Goal: Check status: Check status

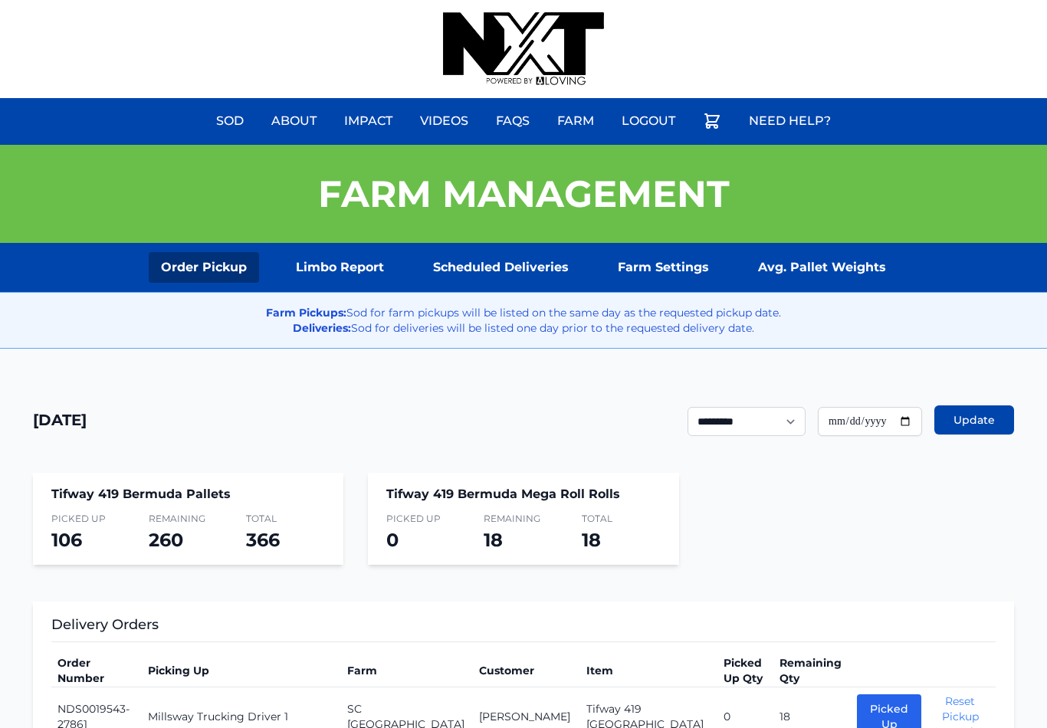
click at [495, 265] on link "Scheduled Deliveries" at bounding box center [501, 267] width 160 height 31
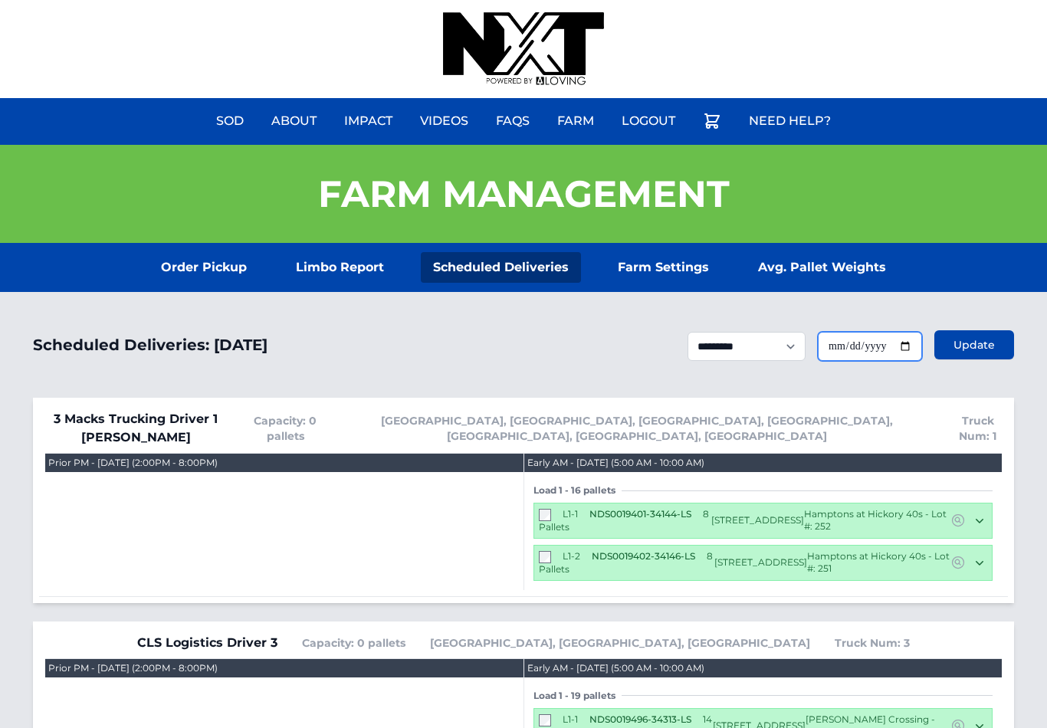
click at [898, 348] on input "**********" at bounding box center [870, 346] width 104 height 29
type input "**********"
click at [966, 360] on button "Update" at bounding box center [975, 344] width 80 height 29
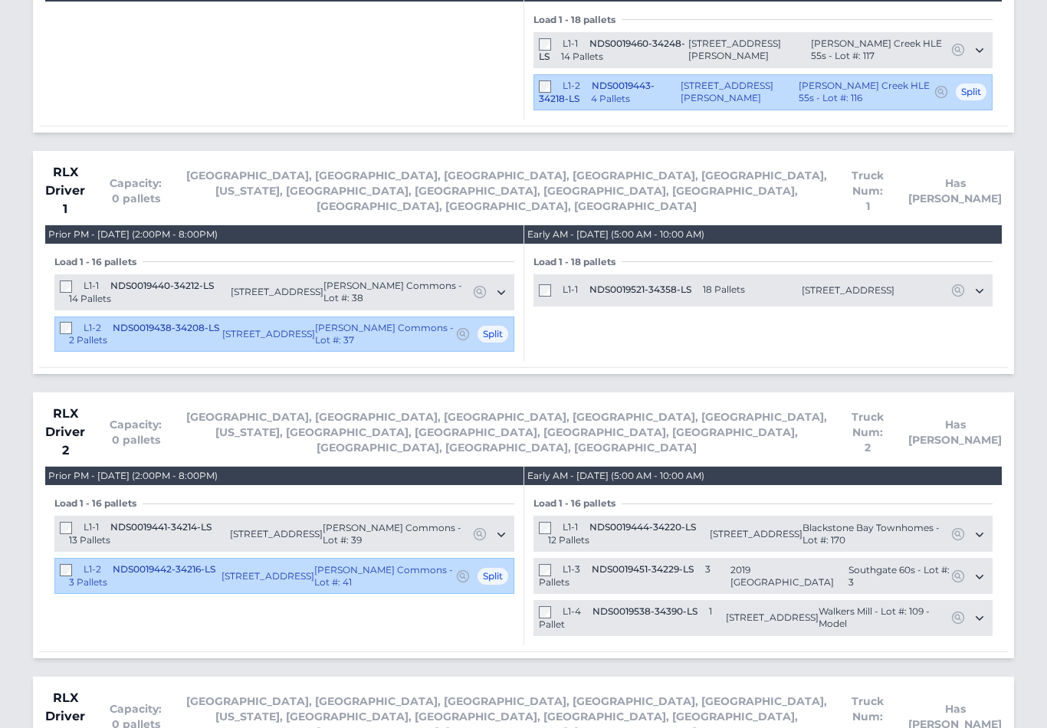
scroll to position [2852, 0]
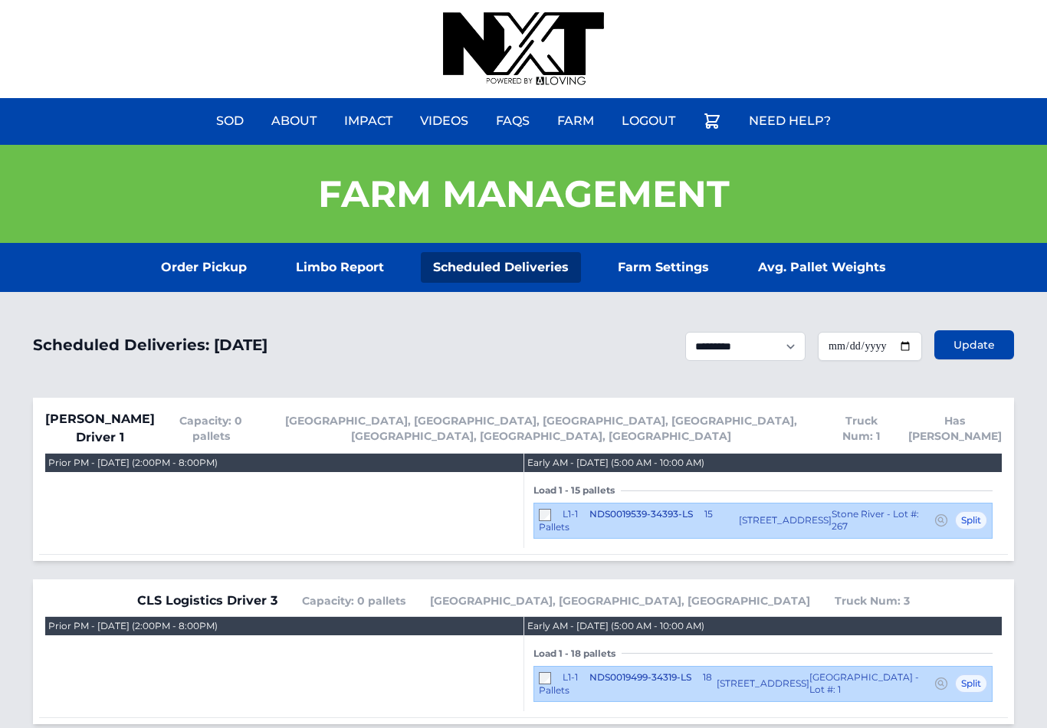
click at [204, 270] on link "Order Pickup" at bounding box center [204, 267] width 110 height 31
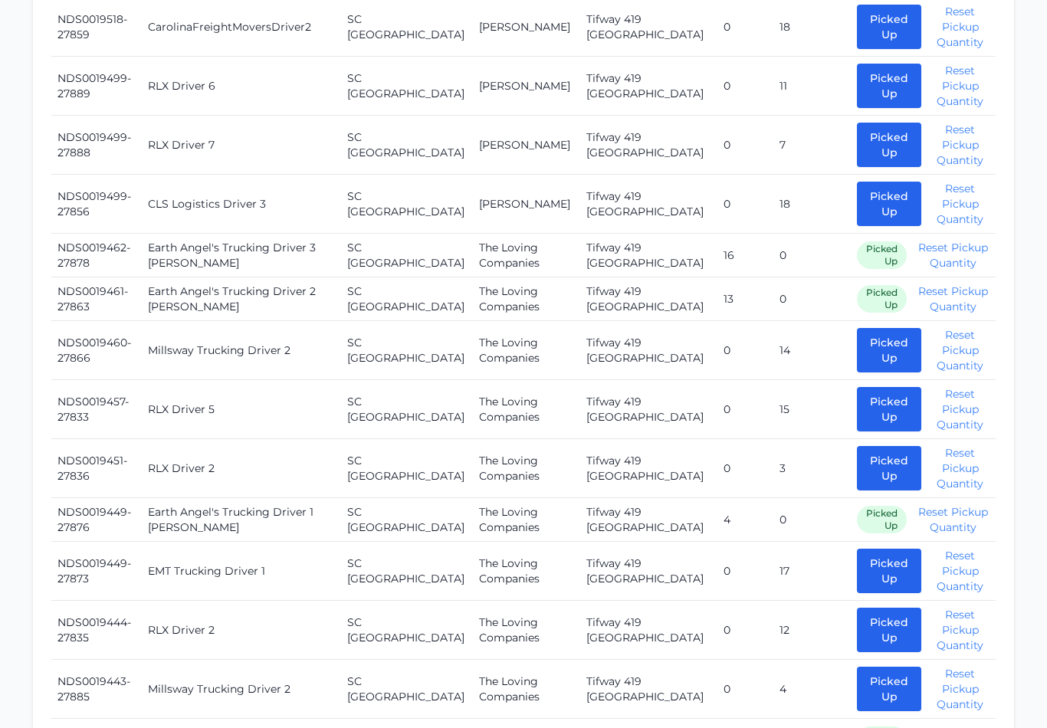
scroll to position [1208, 0]
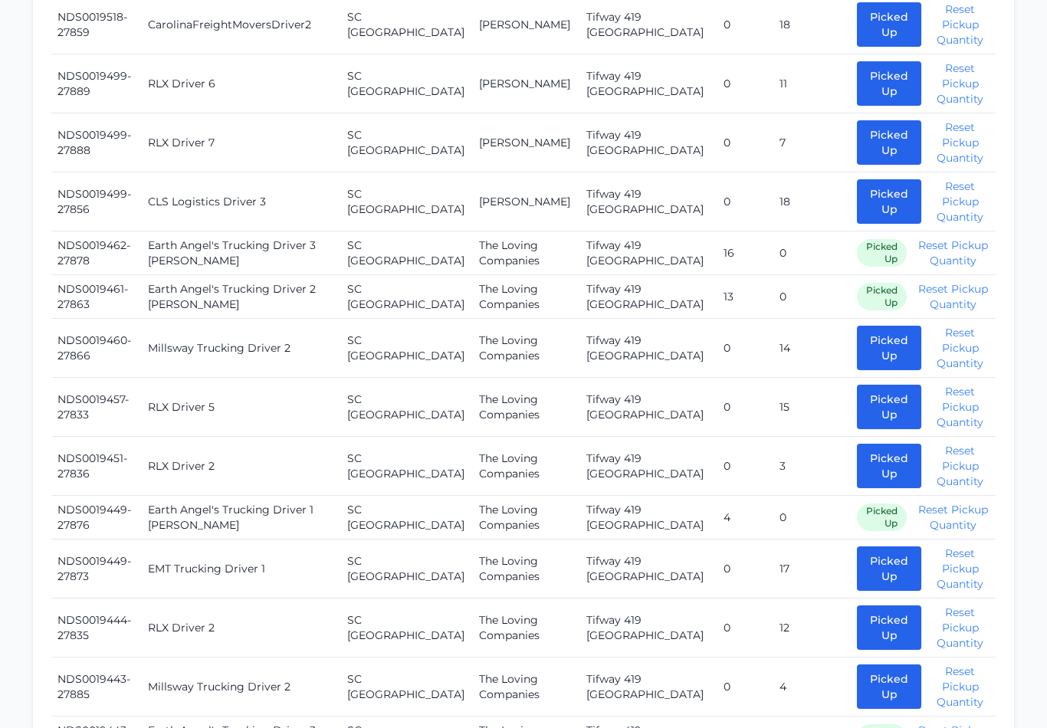
click at [863, 449] on button "Picked Up" at bounding box center [889, 466] width 64 height 44
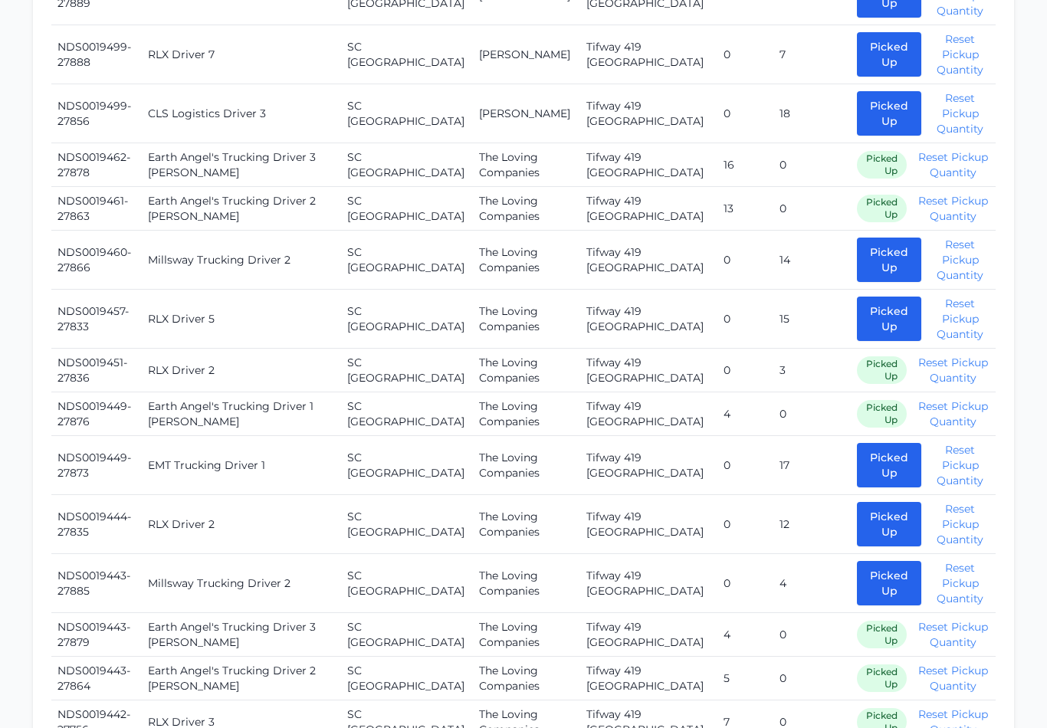
scroll to position [1297, 0]
click at [863, 501] on button "Picked Up" at bounding box center [889, 523] width 64 height 44
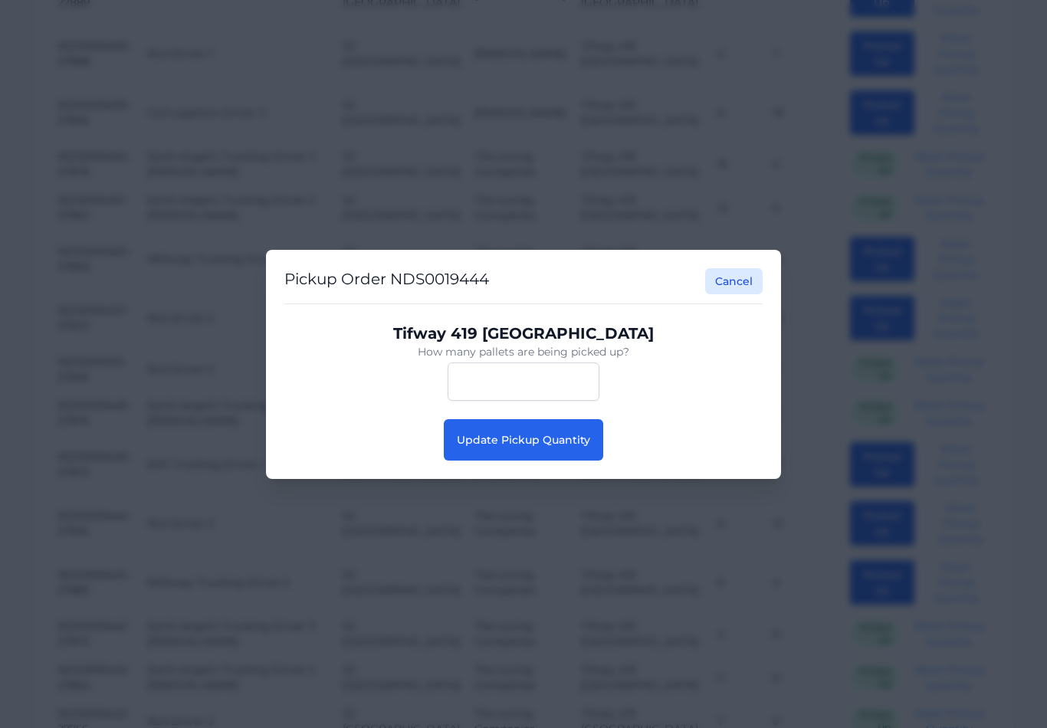
click at [500, 461] on button "Update Pickup Quantity" at bounding box center [523, 439] width 159 height 41
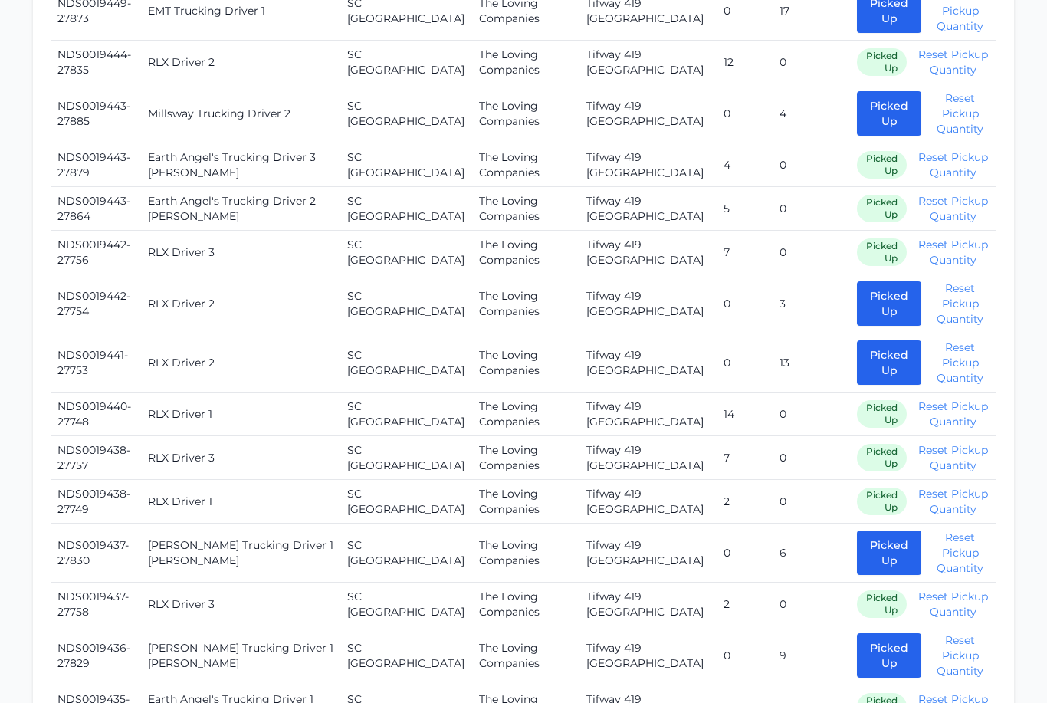
scroll to position [1751, 0]
click at [868, 340] on button "Picked Up" at bounding box center [889, 362] width 64 height 44
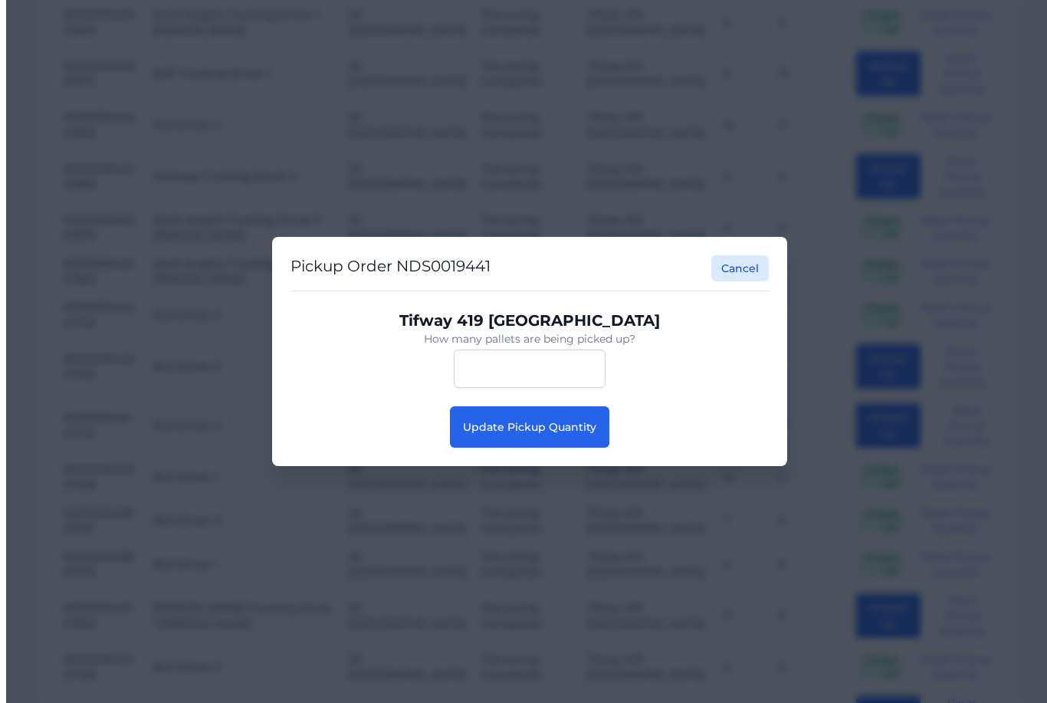
scroll to position [1682, 0]
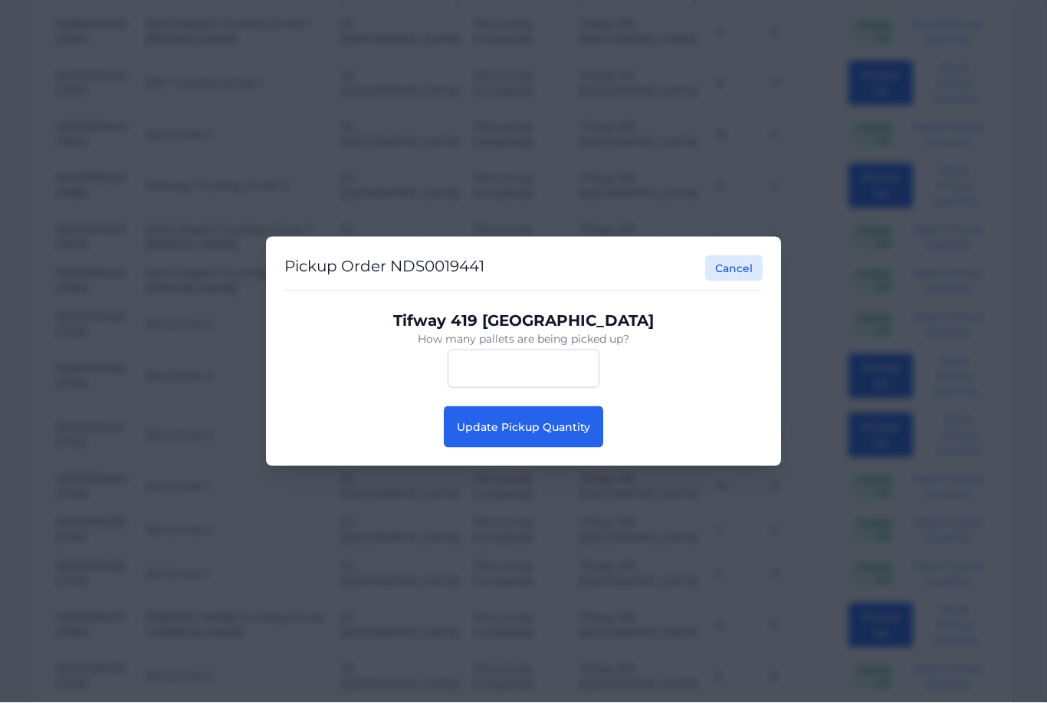
click at [752, 281] on button "Cancel" at bounding box center [734, 268] width 58 height 26
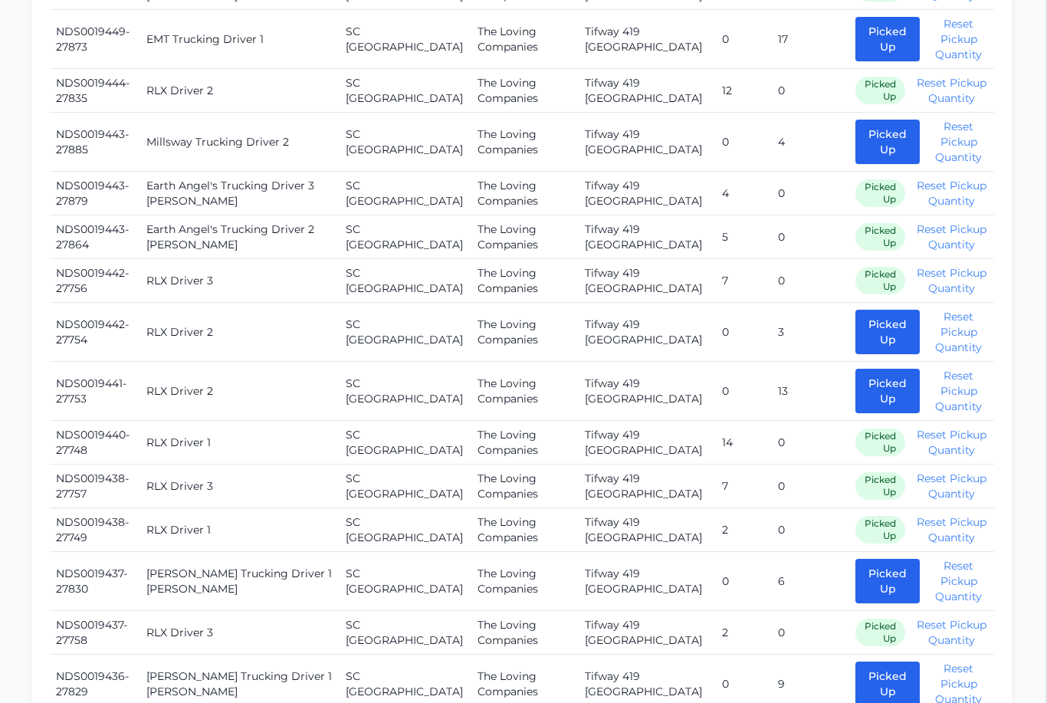
scroll to position [1728, 2]
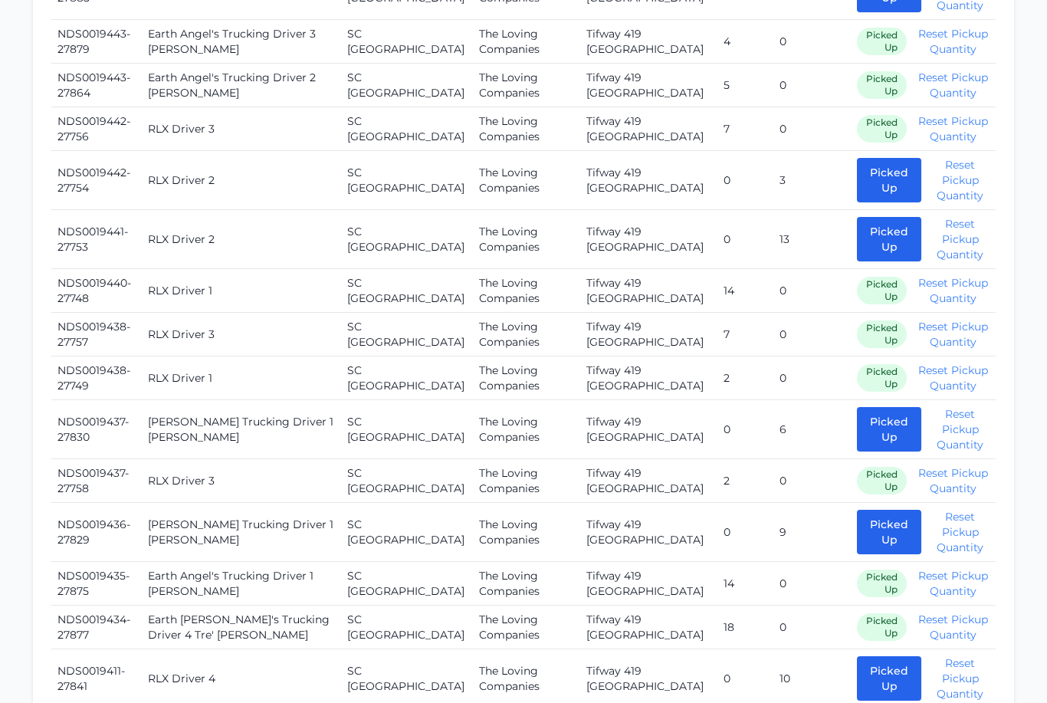
click at [857, 218] on button "Picked Up" at bounding box center [889, 240] width 64 height 44
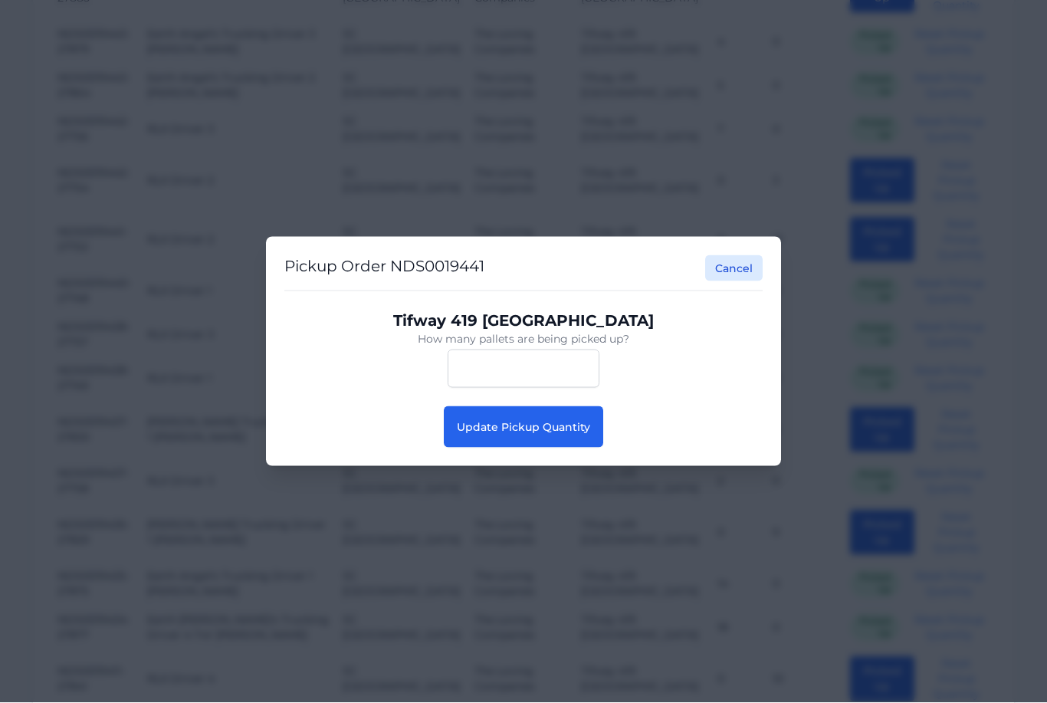
scroll to position [1875, 0]
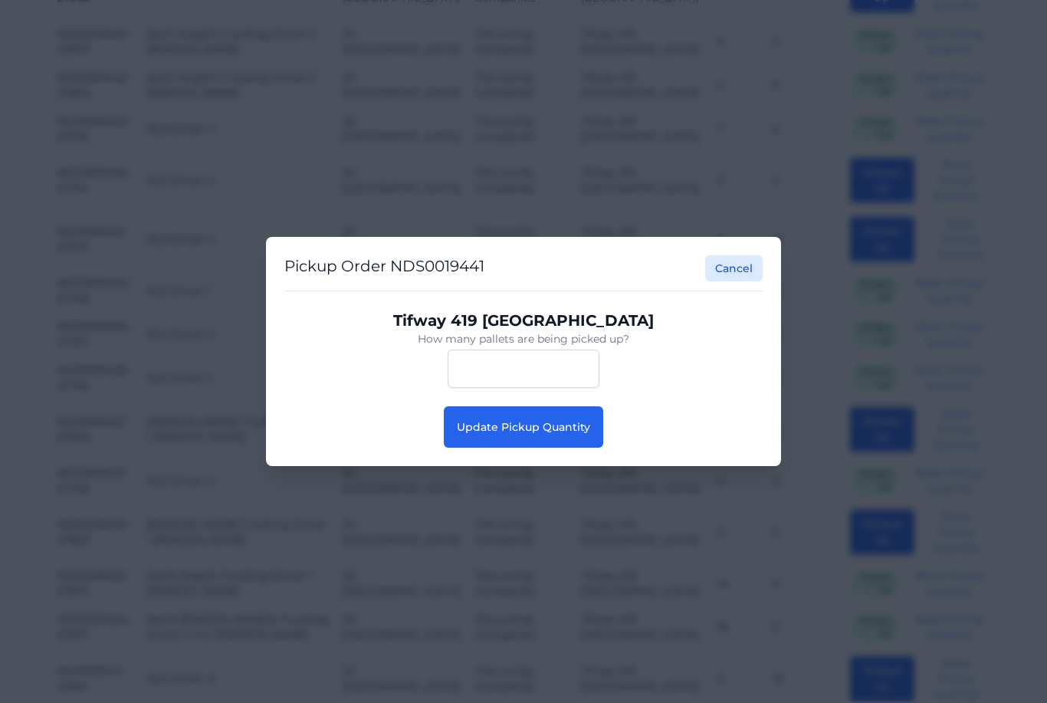
click at [544, 434] on span "Update Pickup Quantity" at bounding box center [523, 427] width 133 height 14
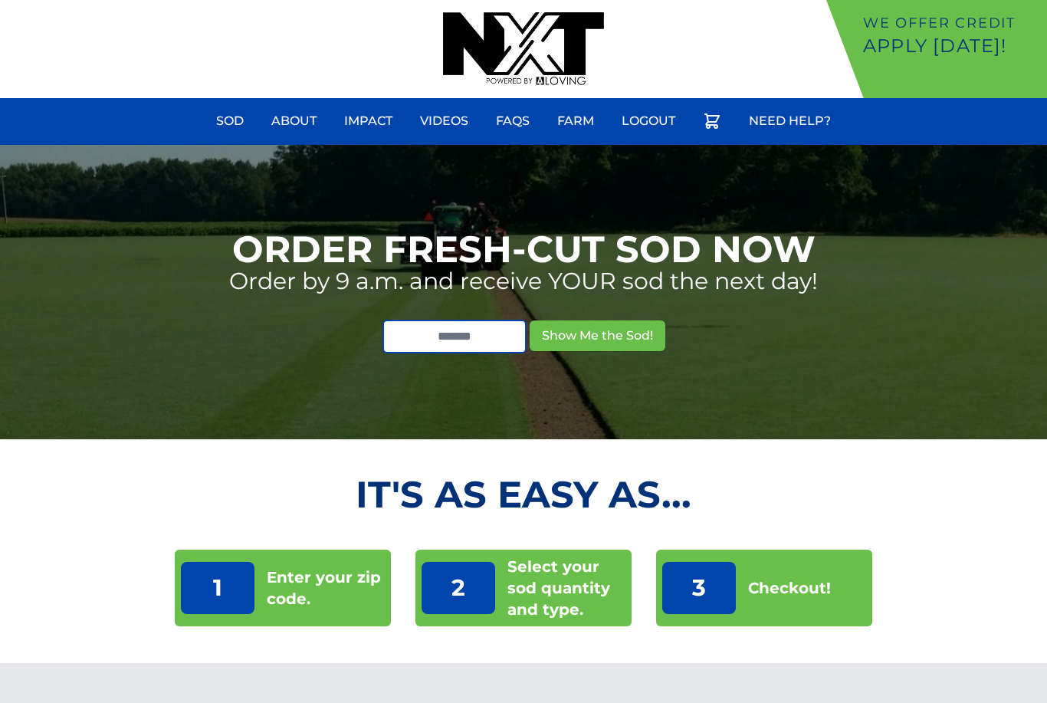
click at [577, 108] on link "Farm" at bounding box center [575, 121] width 55 height 37
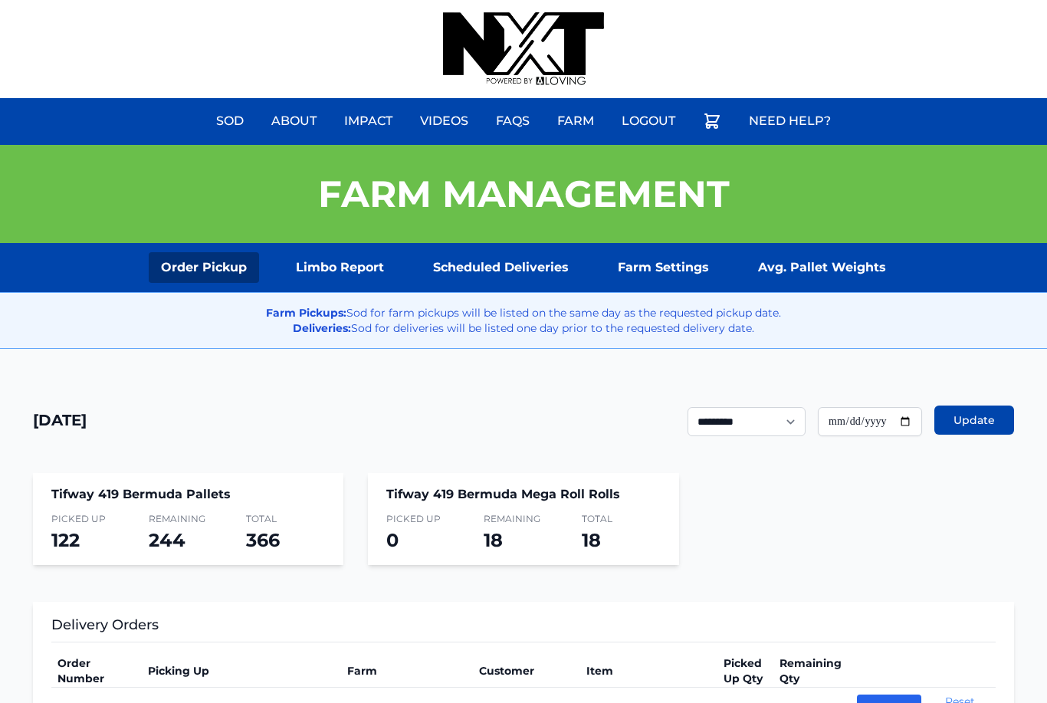
click at [529, 264] on link "Scheduled Deliveries" at bounding box center [501, 267] width 160 height 31
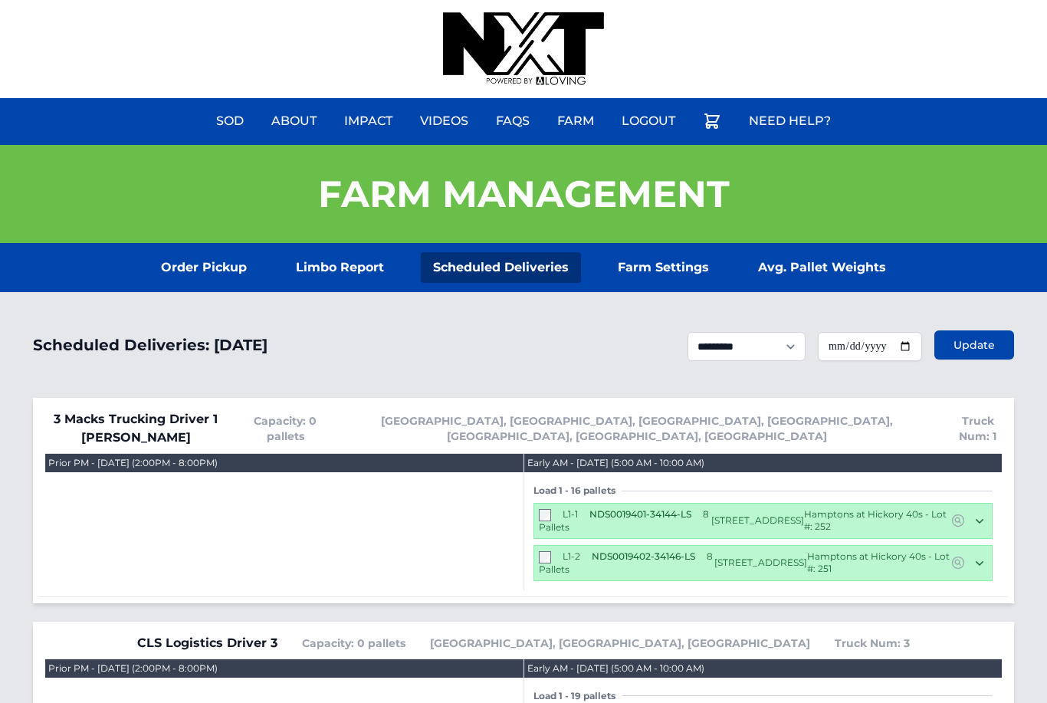
click at [859, 338] on input "**********" at bounding box center [870, 346] width 104 height 29
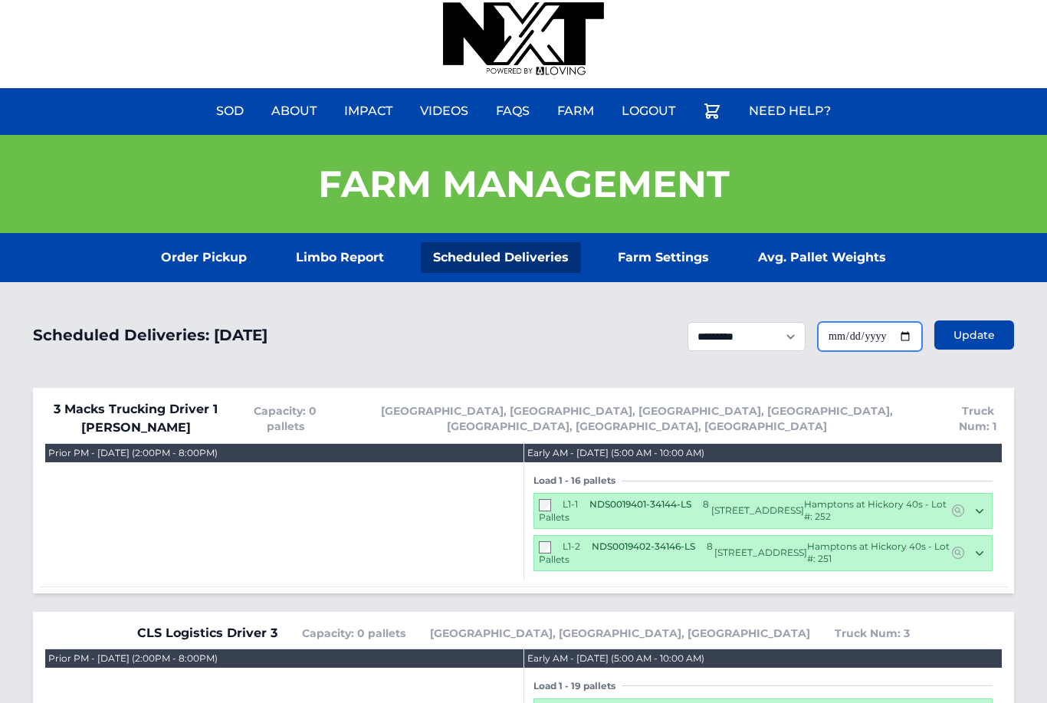
type input "**********"
click at [988, 341] on span "Update" at bounding box center [974, 334] width 41 height 15
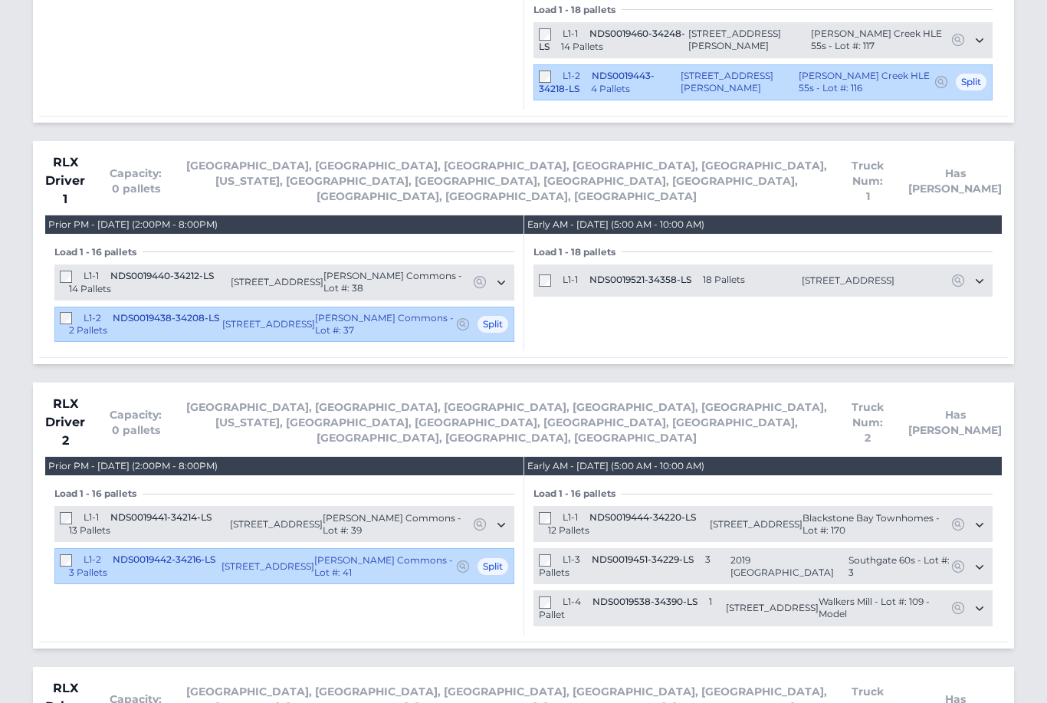
scroll to position [2836, 0]
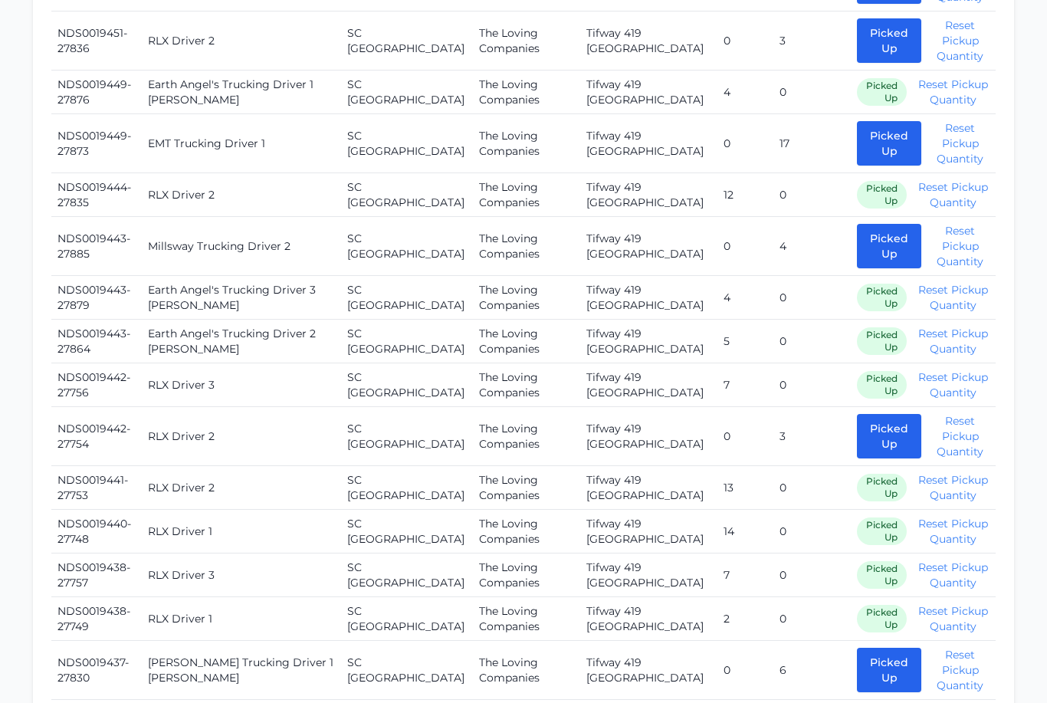
scroll to position [1649, 0]
click at [876, 414] on button "Picked Up" at bounding box center [889, 436] width 64 height 44
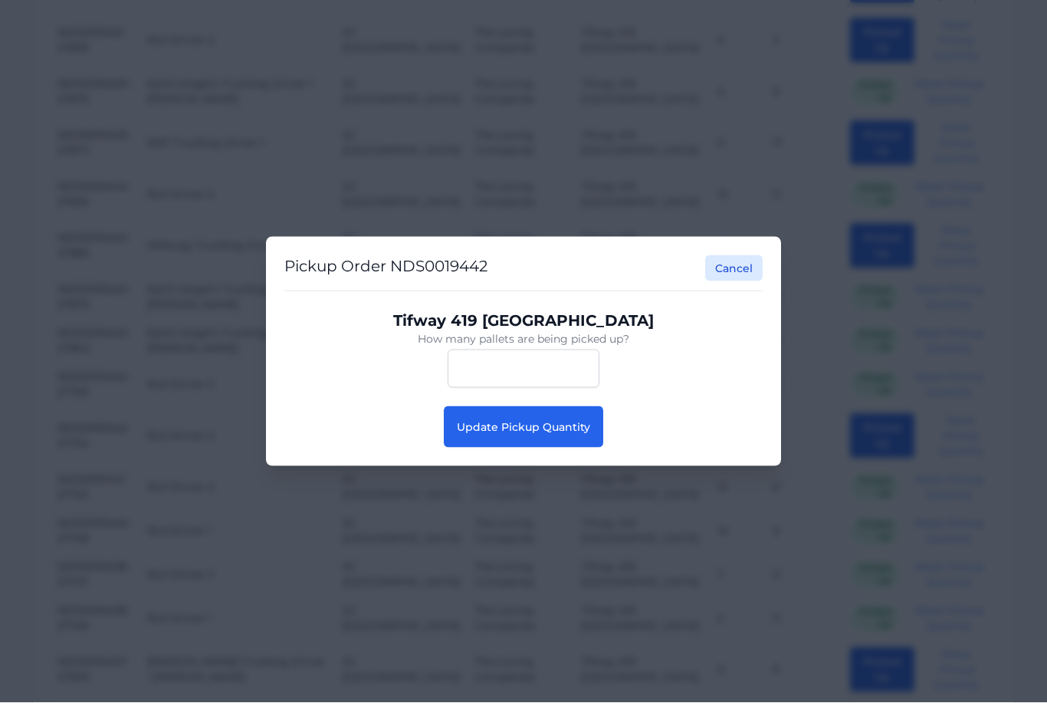
scroll to position [1650, 0]
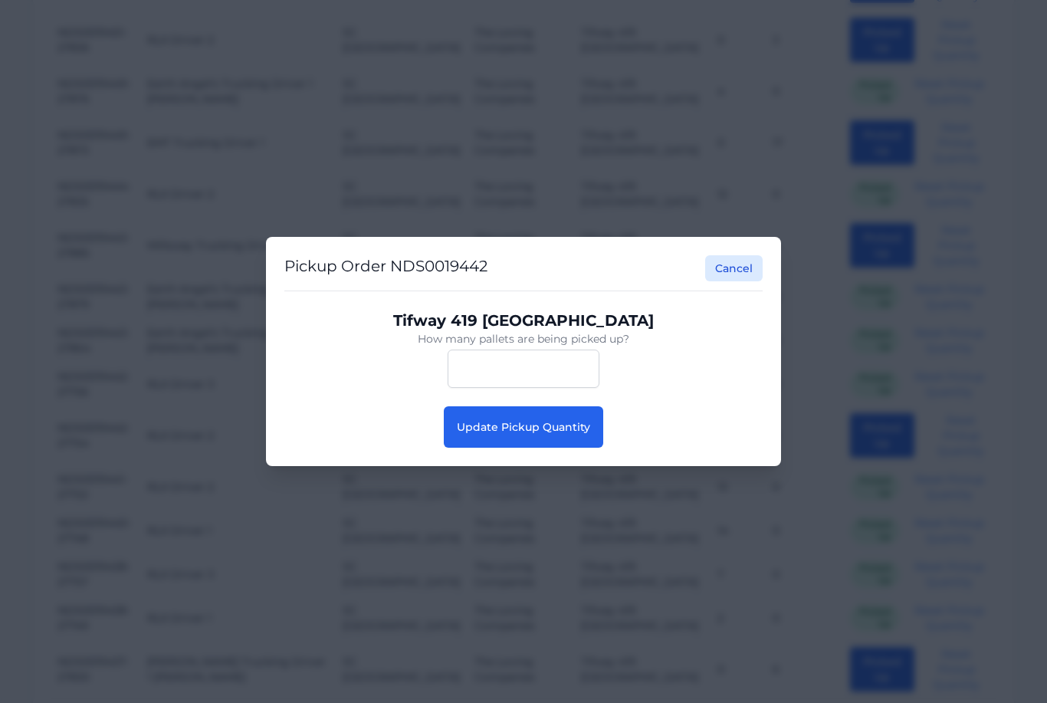
click at [555, 434] on span "Update Pickup Quantity" at bounding box center [523, 427] width 133 height 14
